Goal: Task Accomplishment & Management: Manage account settings

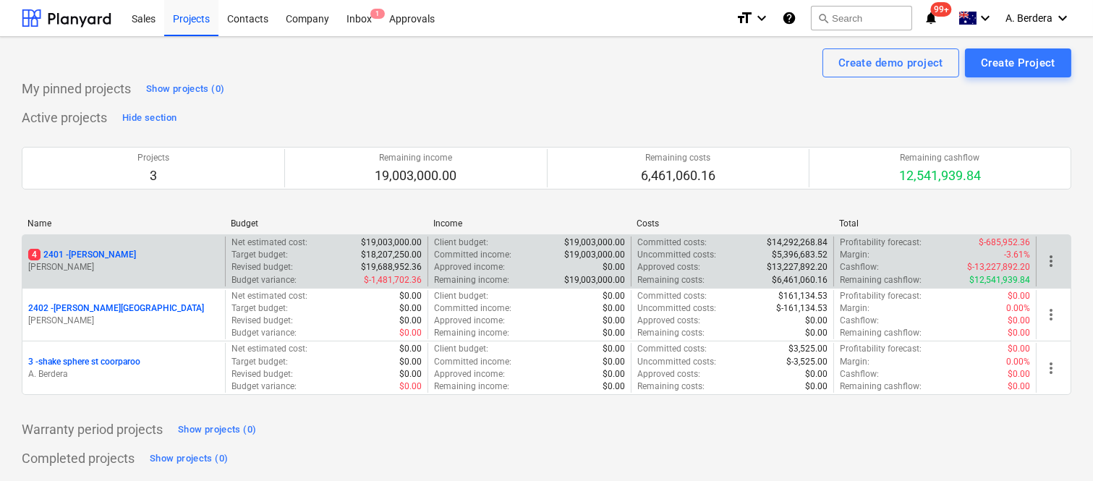
click at [147, 251] on div "4 2401 - [PERSON_NAME]" at bounding box center [123, 255] width 191 height 12
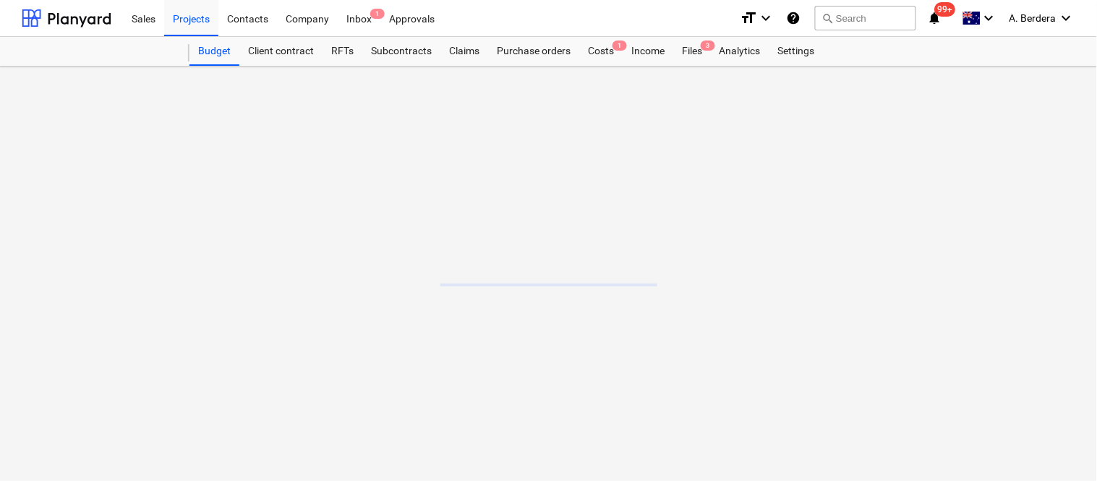
click at [148, 251] on main at bounding box center [548, 274] width 1097 height 414
click at [692, 55] on div "Files 3" at bounding box center [692, 51] width 38 height 29
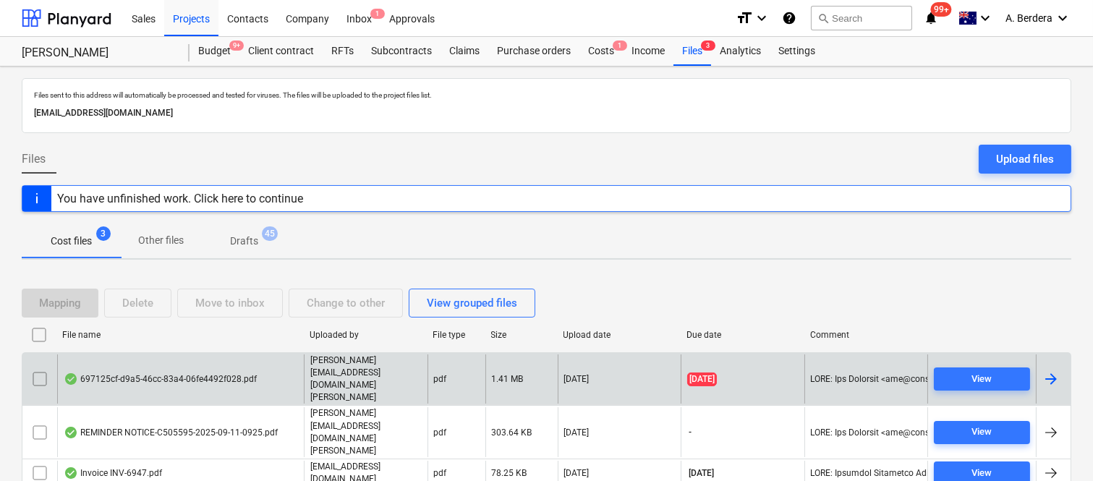
click at [275, 377] on div "697125cf-d9a5-46cc-83a4-06fe4492f028.pdf" at bounding box center [180, 379] width 247 height 50
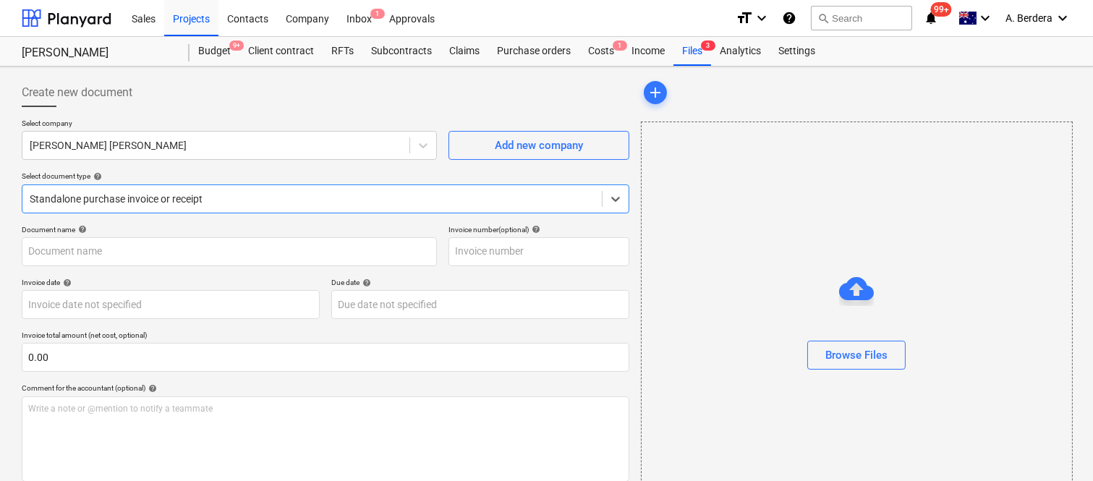
type input "104"
type input "[DATE]"
type input "15 Sep 2025"
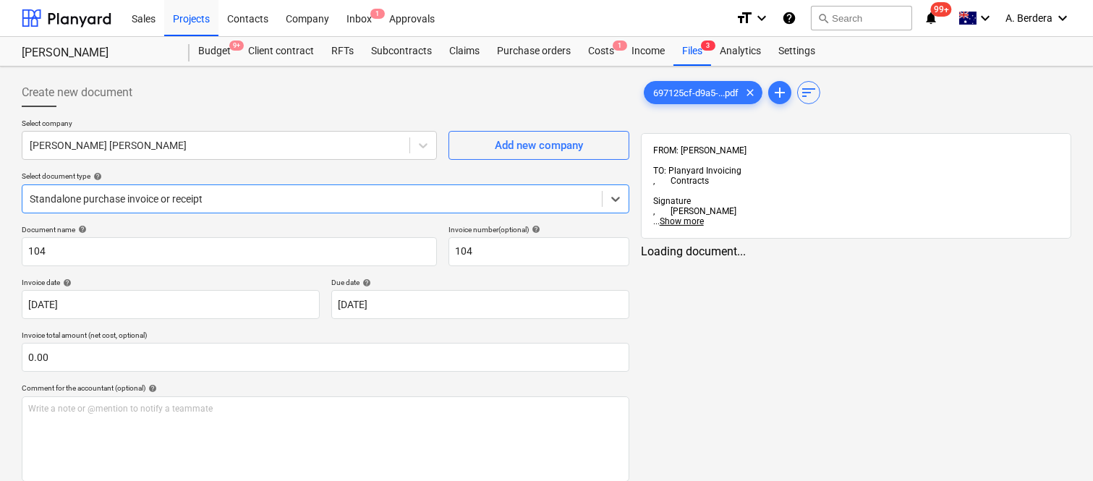
click at [269, 192] on div at bounding box center [312, 199] width 565 height 14
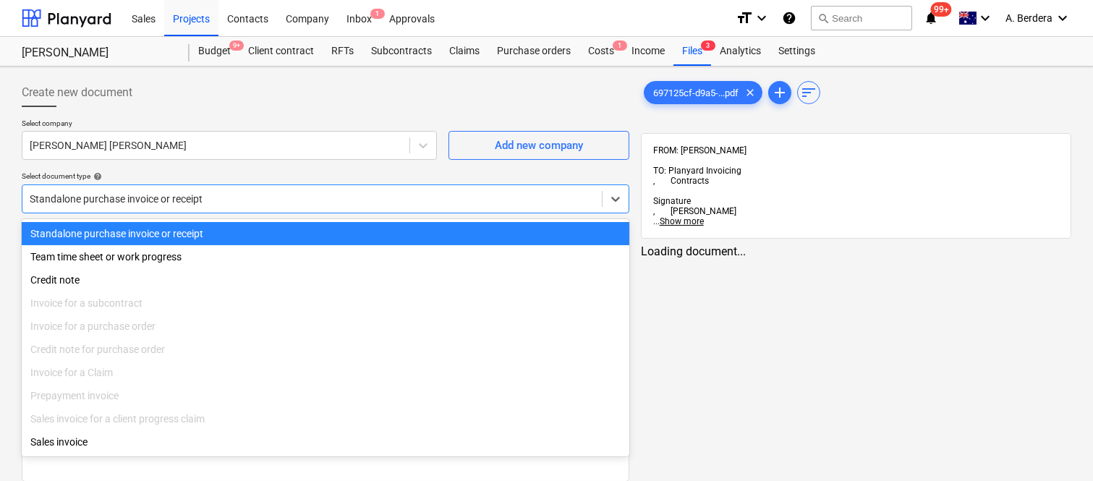
click at [262, 229] on div "Standalone purchase invoice or receipt" at bounding box center [325, 233] width 607 height 23
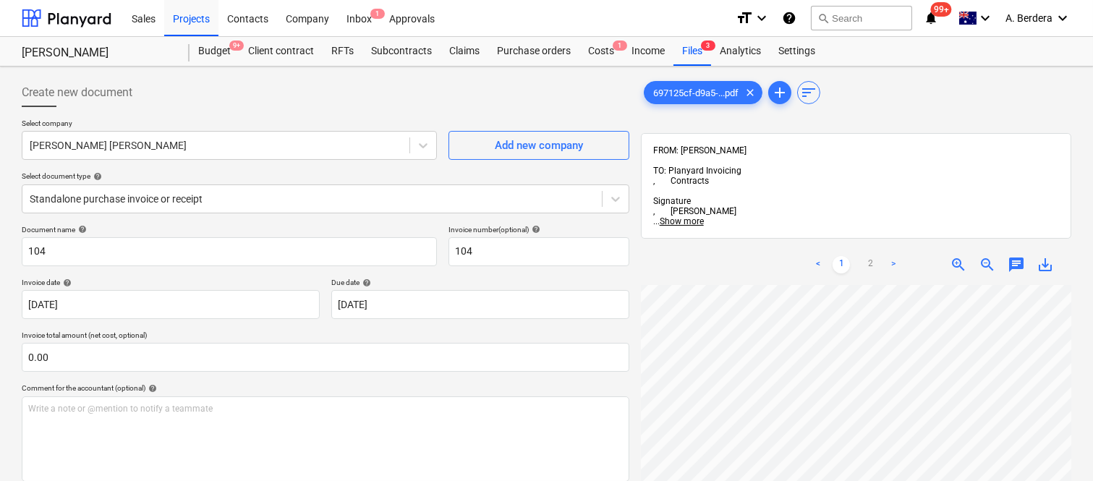
scroll to position [39, 0]
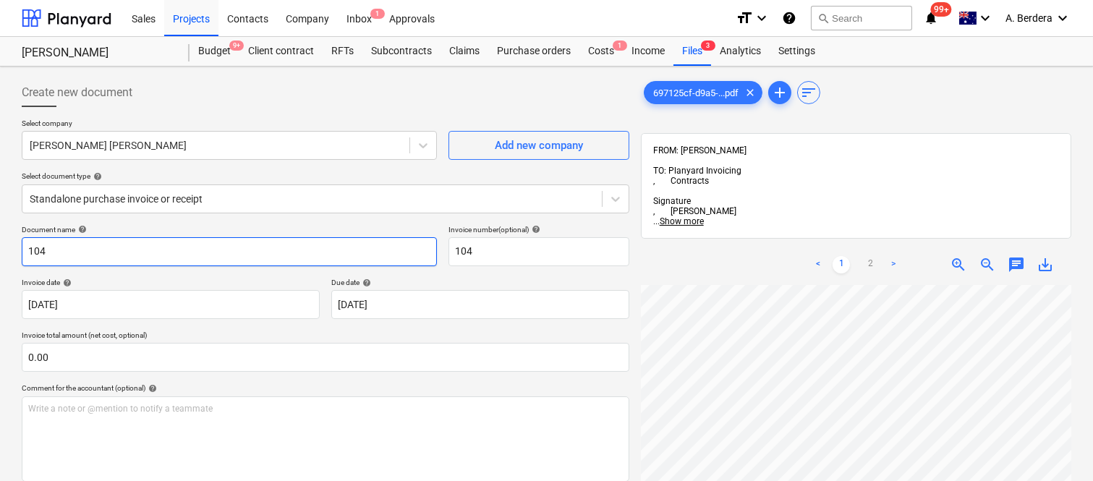
click at [22, 243] on input "104" at bounding box center [229, 251] width 415 height 29
type input "CAMERON BROWN INV- 104"
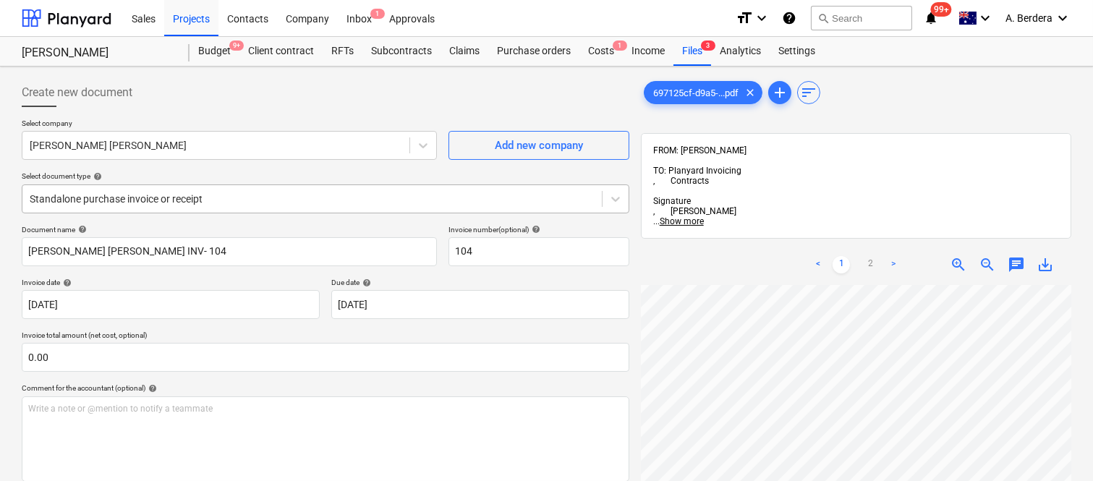
click at [270, 186] on div "Standalone purchase invoice or receipt" at bounding box center [325, 198] width 607 height 29
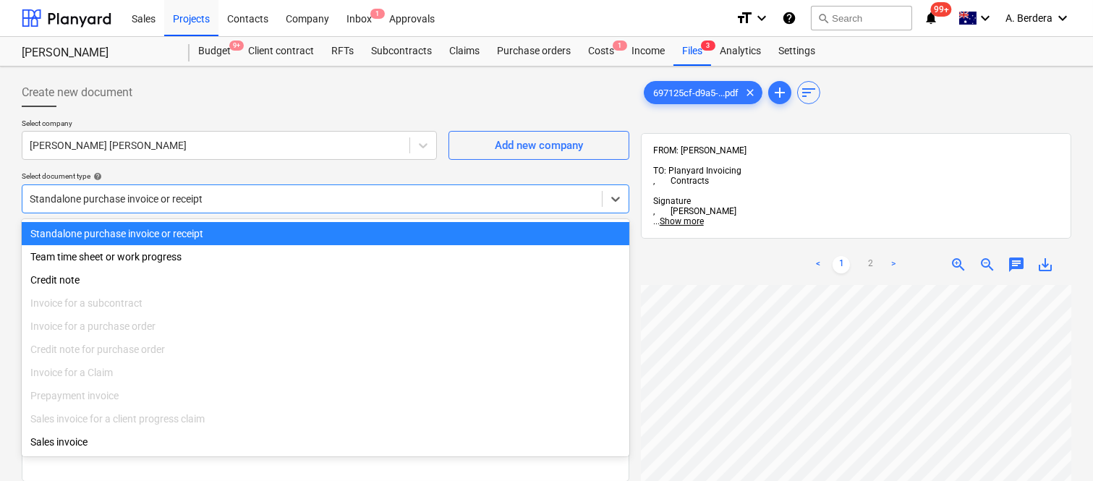
click at [276, 229] on div "Standalone purchase invoice or receipt" at bounding box center [325, 233] width 607 height 23
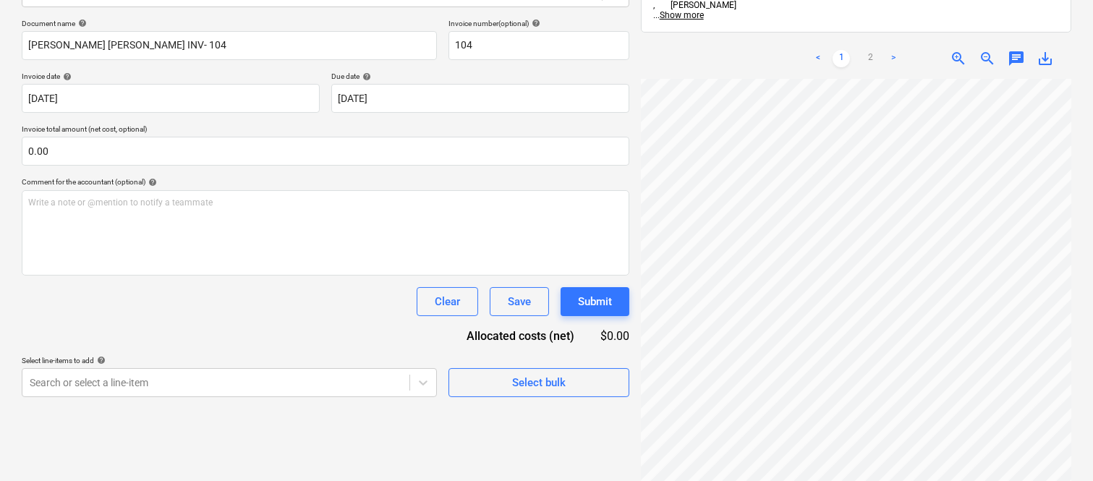
scroll to position [598, 65]
click at [1075, 340] on div "697125cf-d9a5-...pdf clear add sort FROM: Joe Licastro TO: Planyard Invoicing ,…" at bounding box center [856, 195] width 442 height 659
click at [863, 50] on link "2" at bounding box center [869, 58] width 17 height 17
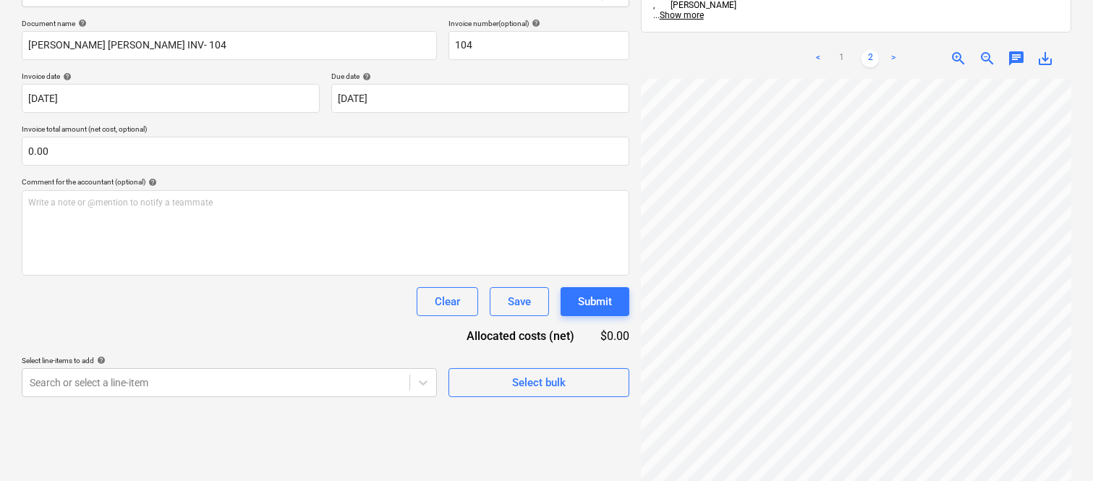
click at [1093, 214] on html "Sales Projects Contacts Company Inbox 1 Approvals format_size keyboard_arrow_do…" at bounding box center [546, 34] width 1093 height 481
click at [846, 275] on html "Sales Projects Contacts Company Inbox 1 Approvals format_size keyboard_arrow_do…" at bounding box center [546, 34] width 1093 height 481
click at [850, 275] on html "Sales Projects Contacts Company Inbox 1 Approvals format_size keyboard_arrow_do…" at bounding box center [546, 34] width 1093 height 481
click at [730, 479] on div "Create new document Select company Cameron Brown Add new company Select documen…" at bounding box center [546, 195] width 1093 height 670
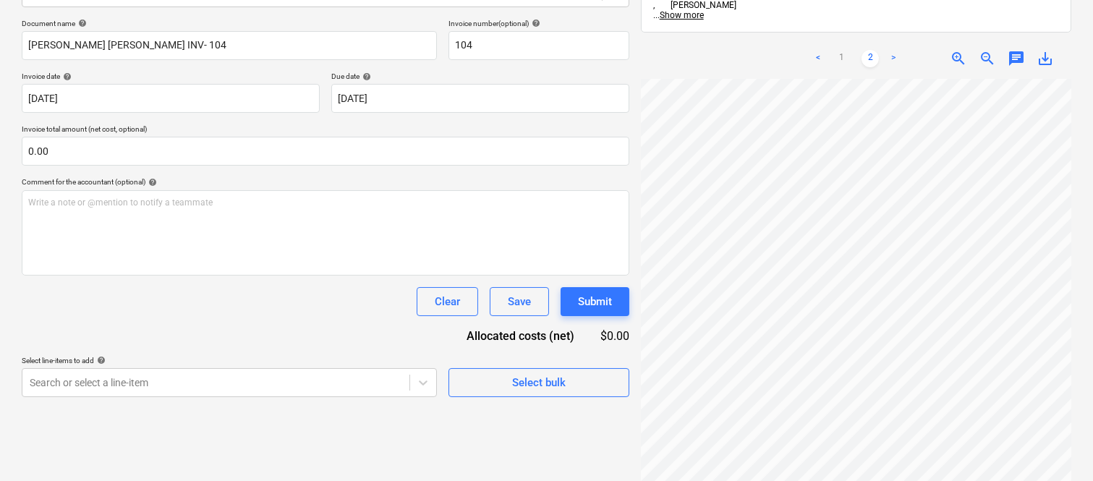
scroll to position [0, 140]
click at [844, 50] on link "1" at bounding box center [840, 58] width 17 height 17
click at [1076, 256] on div "697125cf-d9a5-...pdf clear add sort FROM: Joe Licastro TO: Planyard Invoicing ,…" at bounding box center [856, 195] width 442 height 659
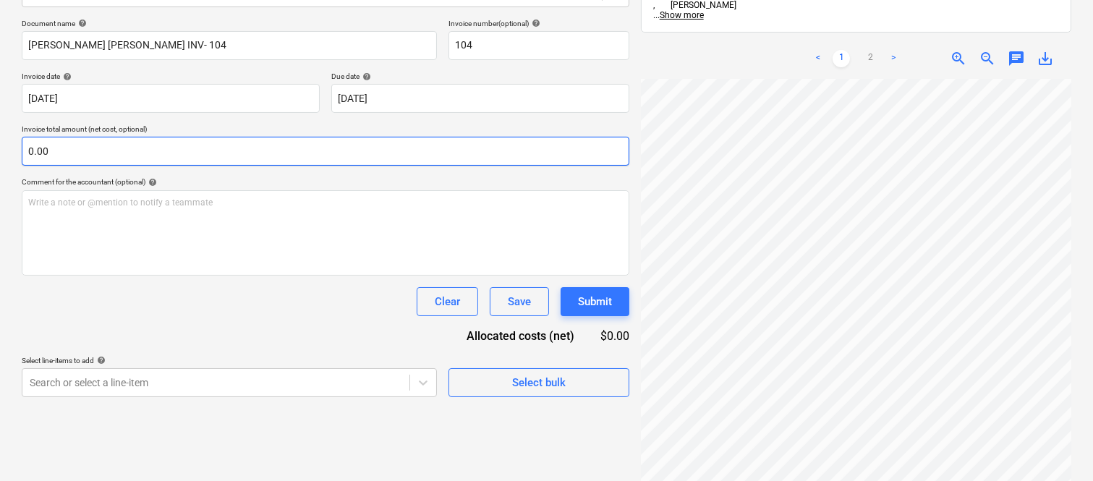
click at [89, 161] on input "0.00" at bounding box center [325, 151] width 607 height 29
paste input "4,419.68"
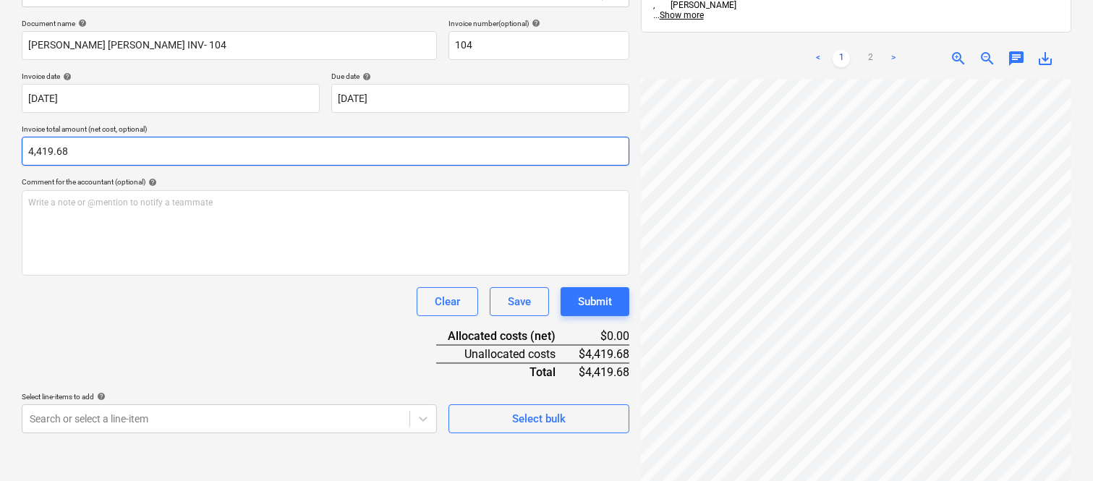
type input "4,419.68"
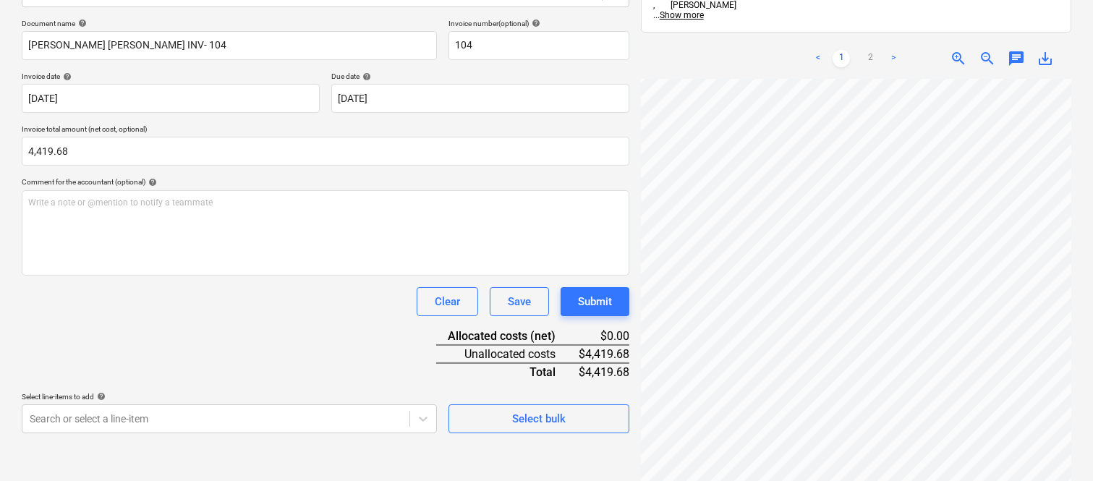
click at [80, 316] on div "Document name help CAMERON BROWN INV- 104 Invoice number (optional) help 104 In…" at bounding box center [325, 226] width 607 height 414
click at [309, 336] on div "Document name help CAMERON BROWN INV- 104 Invoice number (optional) help 104 In…" at bounding box center [325, 226] width 607 height 414
click at [120, 275] on body "Sales Projects Contacts Company Inbox 1 Approvals format_size keyboard_arrow_do…" at bounding box center [546, 34] width 1093 height 481
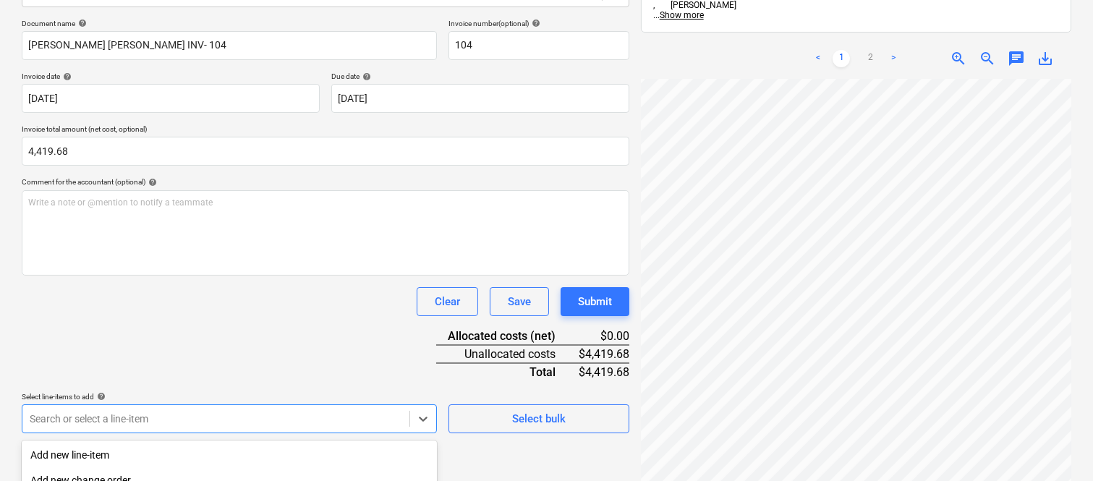
scroll to position [385, 0]
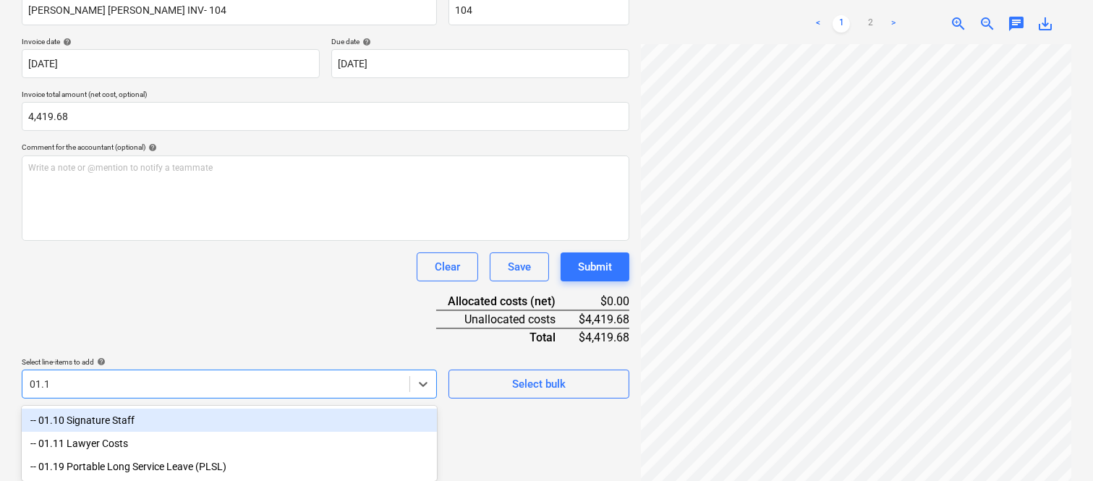
type input "01.10"
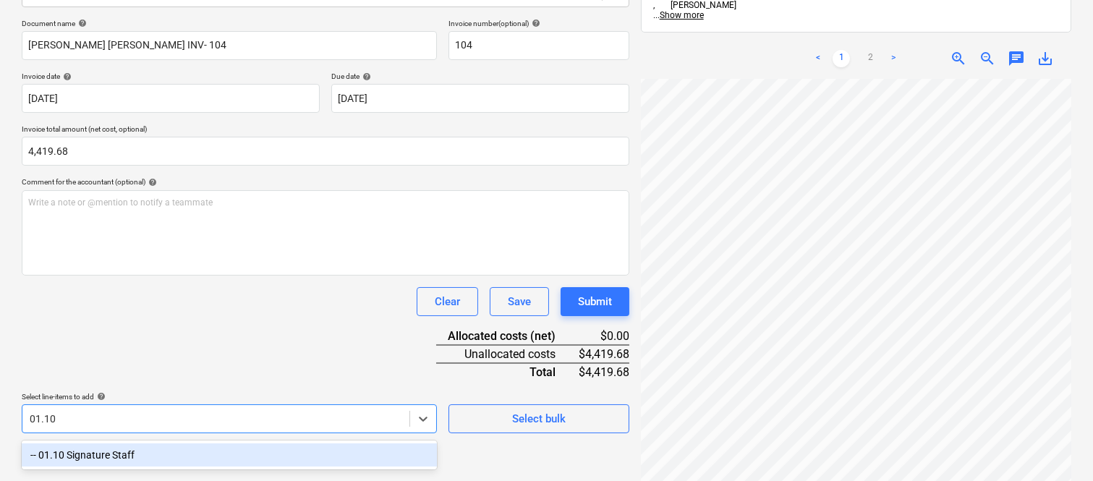
click at [99, 456] on div "-- 01.10 Signature Staff" at bounding box center [229, 454] width 415 height 23
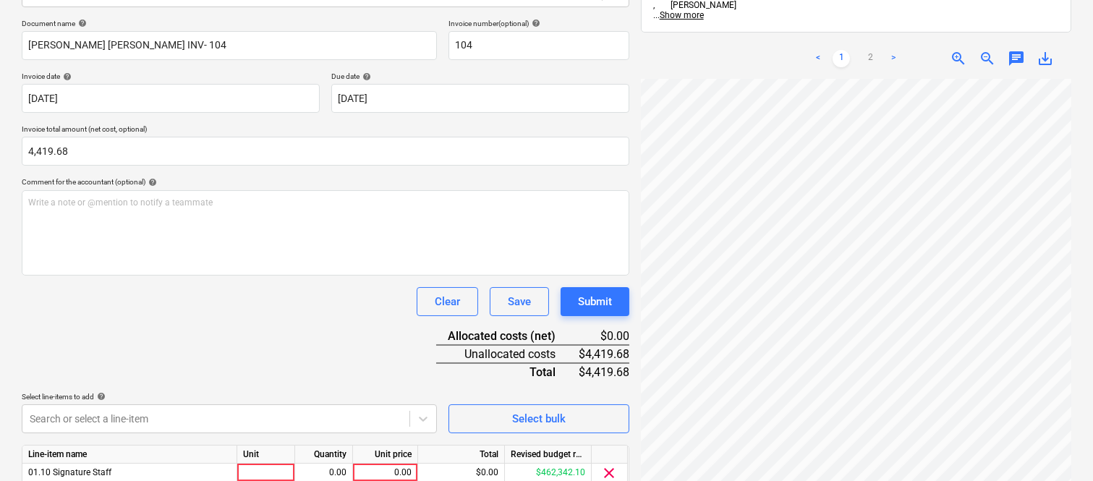
click at [105, 360] on div "Document name help CAMERON BROWN INV- 104 Invoice number (optional) help 104 In…" at bounding box center [325, 274] width 607 height 510
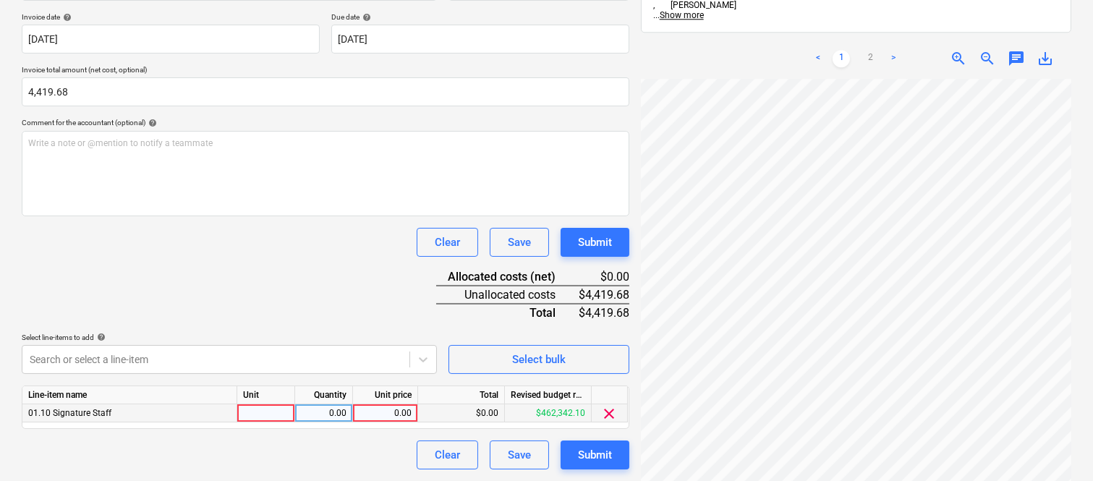
click at [270, 417] on div at bounding box center [266, 413] width 58 height 18
type input "INVOICE"
click at [353, 419] on div "0.00" at bounding box center [385, 413] width 65 height 18
click at [336, 417] on div "0.00" at bounding box center [324, 413] width 46 height 18
type input "1"
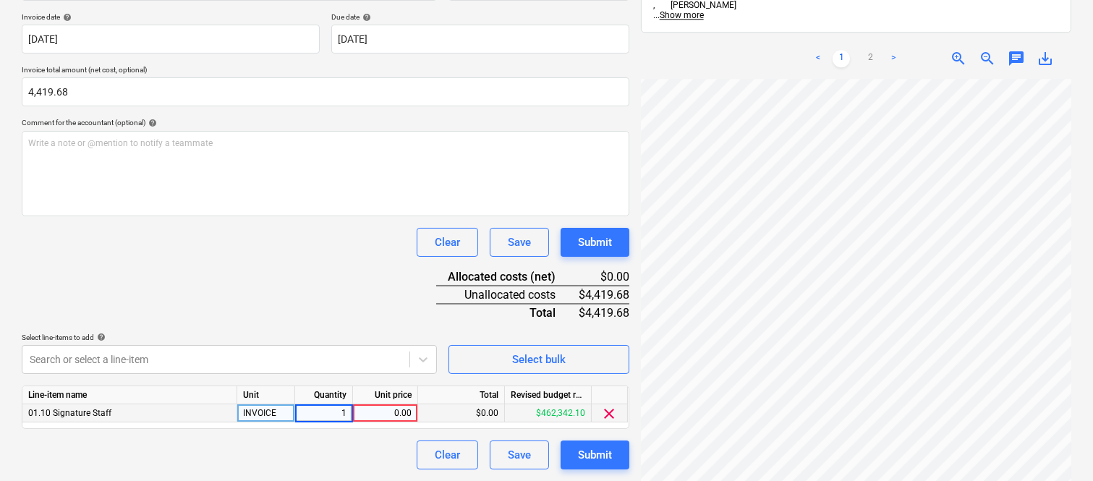
click at [362, 414] on div "0.00" at bounding box center [385, 413] width 53 height 18
type input "4,419.68"
click at [294, 428] on div "Line-item name Unit Quantity Unit price Total Revised budget remaining 01.10 Si…" at bounding box center [325, 406] width 607 height 43
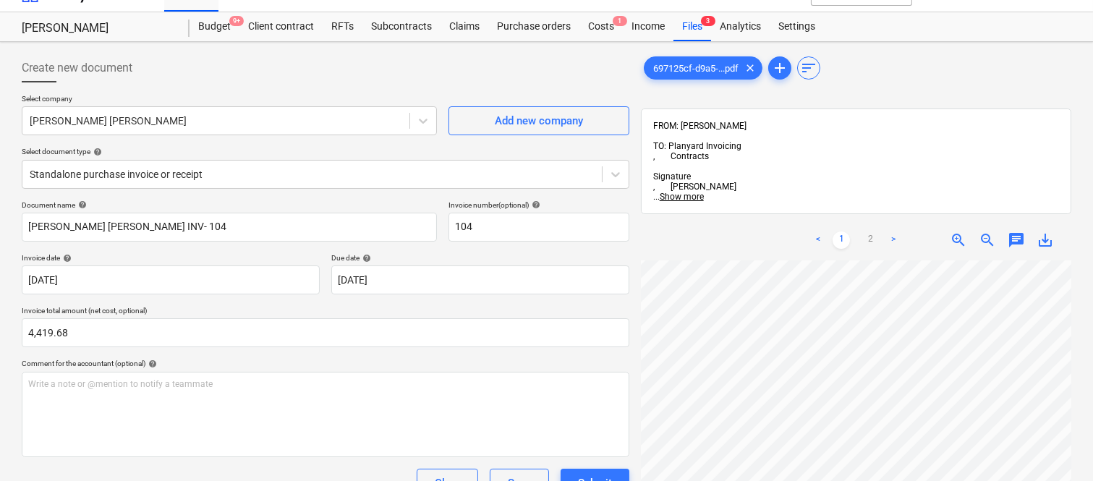
scroll to position [0, 0]
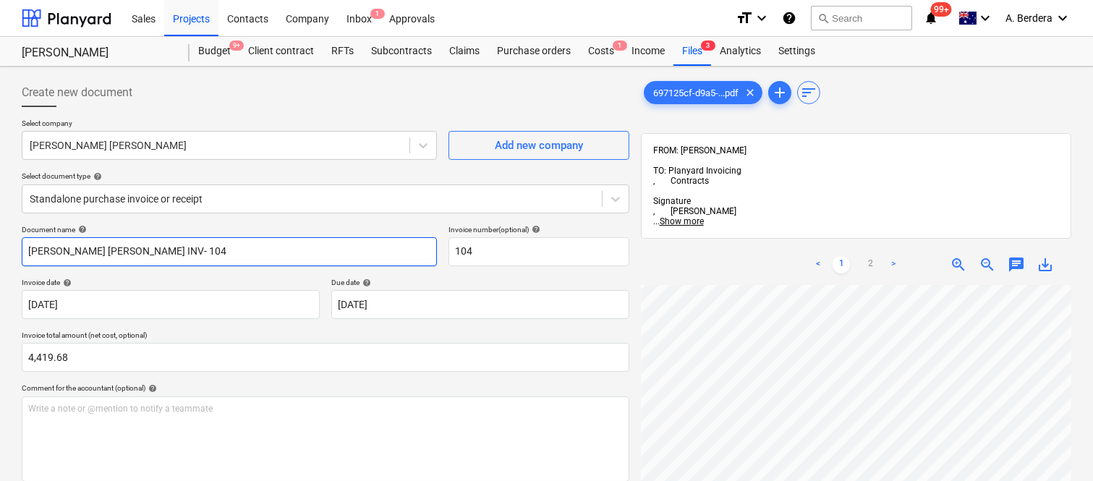
click at [210, 252] on input "CAMERON BROWN INV- 104" at bounding box center [229, 251] width 415 height 29
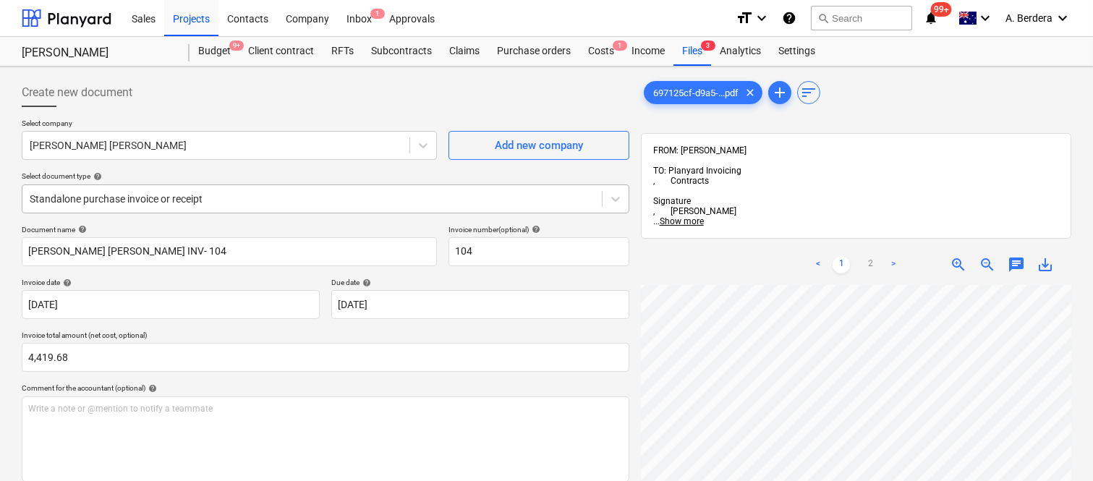
click at [244, 193] on div at bounding box center [312, 199] width 565 height 14
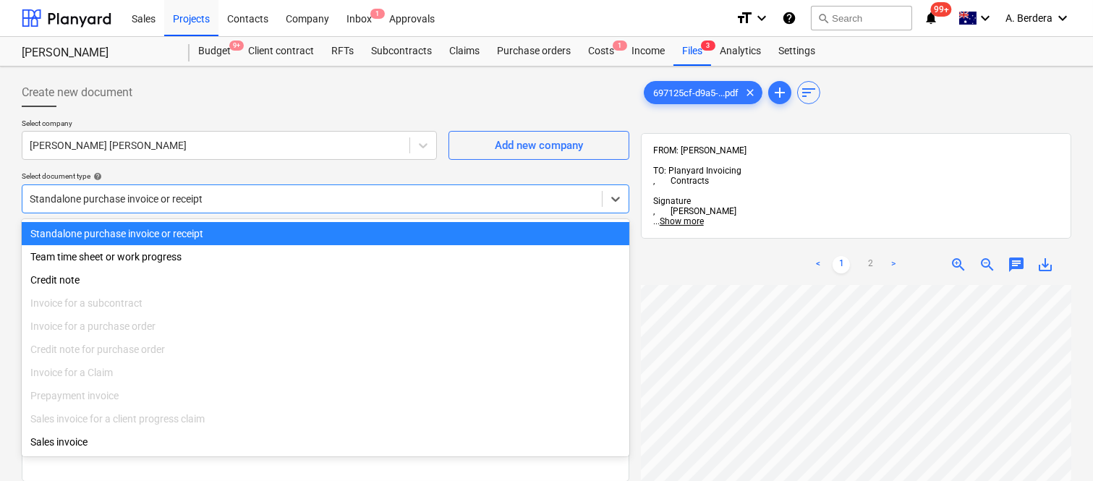
click at [237, 231] on div "Standalone purchase invoice or receipt" at bounding box center [325, 233] width 607 height 23
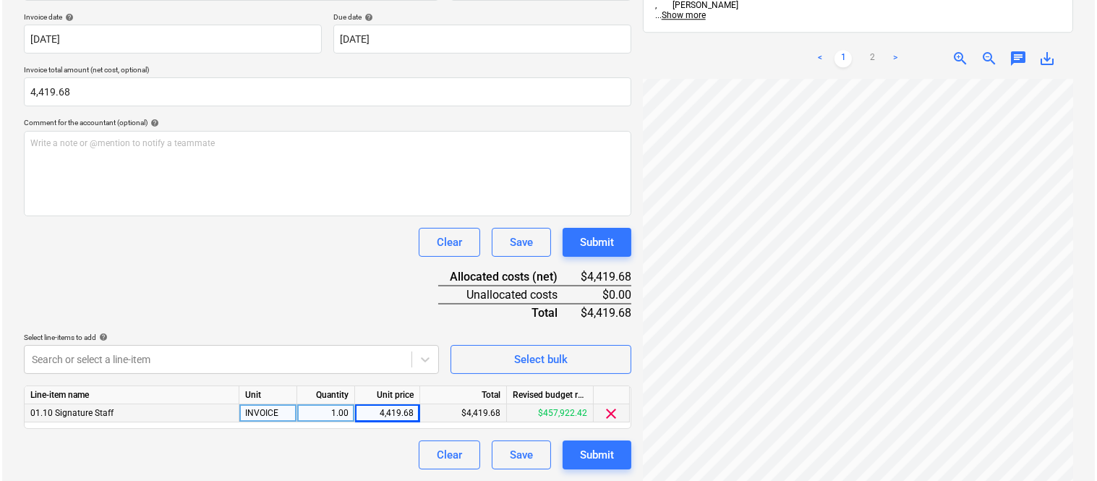
scroll to position [633, 329]
click at [575, 453] on button "Submit" at bounding box center [594, 454] width 69 height 29
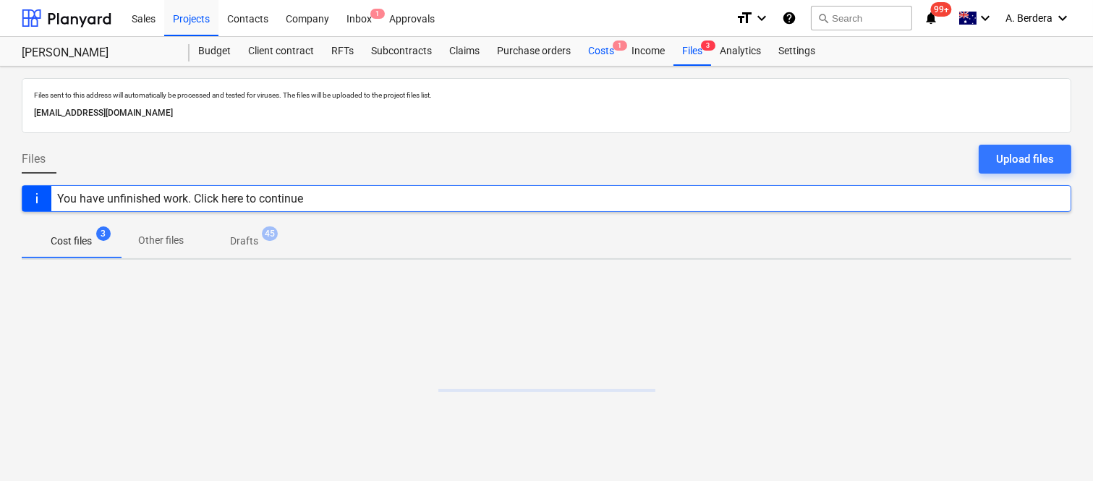
click at [612, 58] on div "Costs 1" at bounding box center [600, 51] width 43 height 29
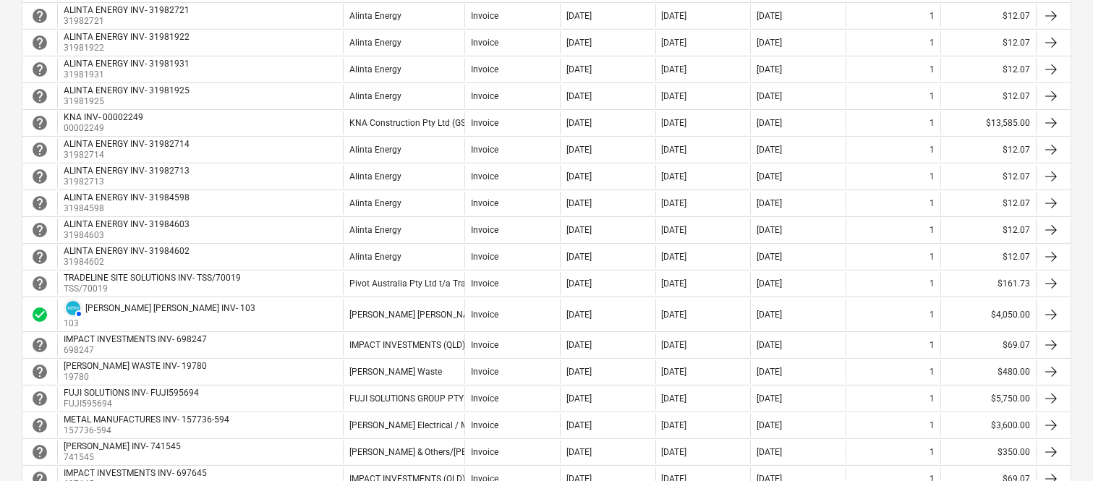
scroll to position [739, 0]
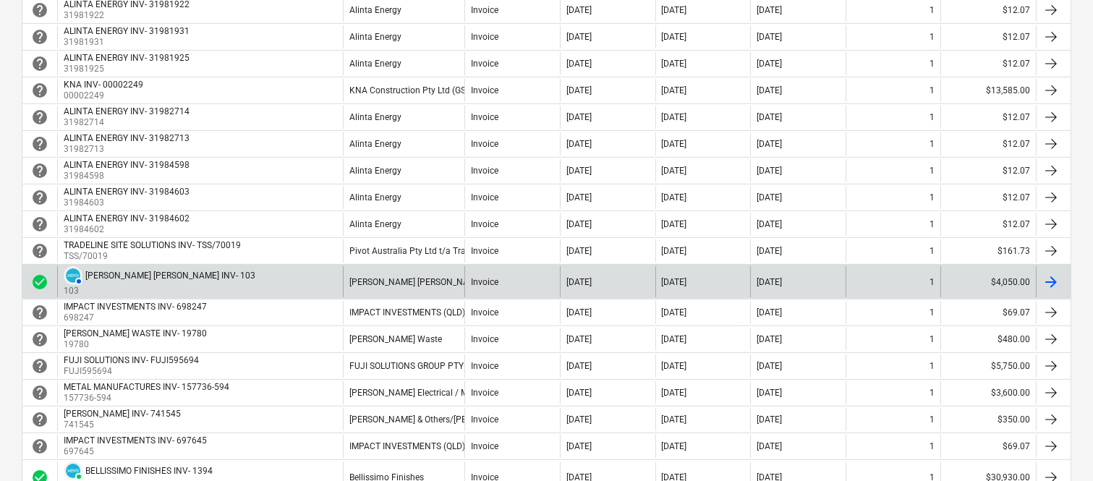
click at [372, 294] on div "Cameron Brown" at bounding box center [403, 281] width 121 height 31
